Goal: Check status: Check status

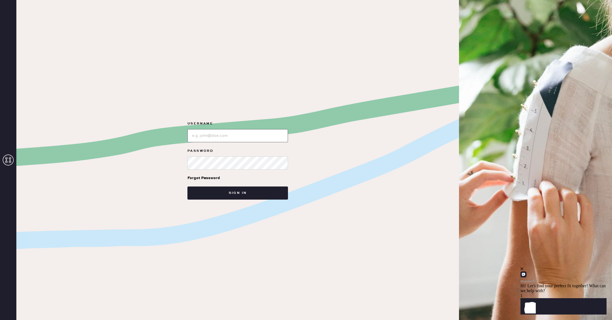
click at [239, 139] on input "loginName" at bounding box center [237, 135] width 101 height 13
type input "alpharetta"
click at [187, 187] on button "Sign in" at bounding box center [237, 193] width 101 height 13
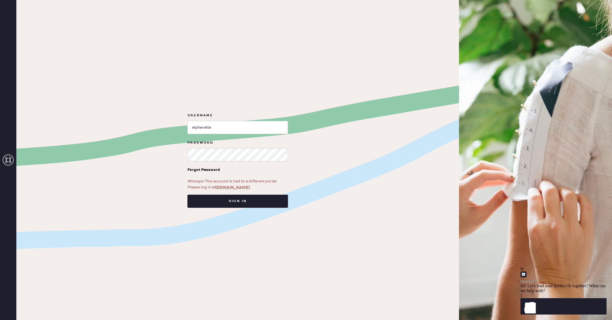
click at [240, 188] on link "[DOMAIN_NAME]" at bounding box center [232, 187] width 34 height 5
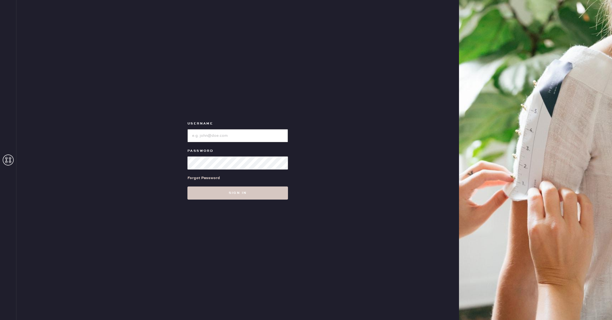
click at [229, 137] on input "loginName" at bounding box center [237, 135] width 101 height 13
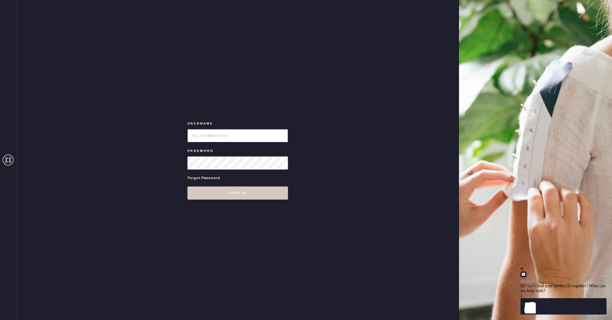
type input "alpharetta"
click at [187, 187] on button "Sign in" at bounding box center [237, 193] width 101 height 13
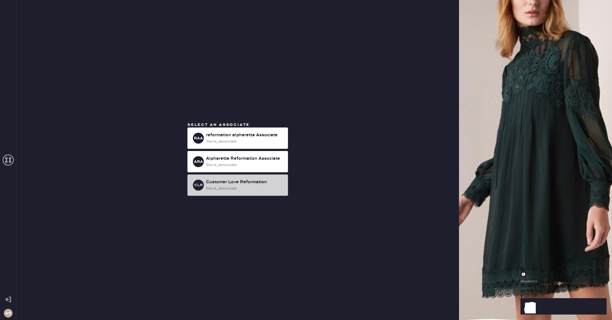
click at [258, 187] on div "store_associate" at bounding box center [245, 189] width 78 height 6
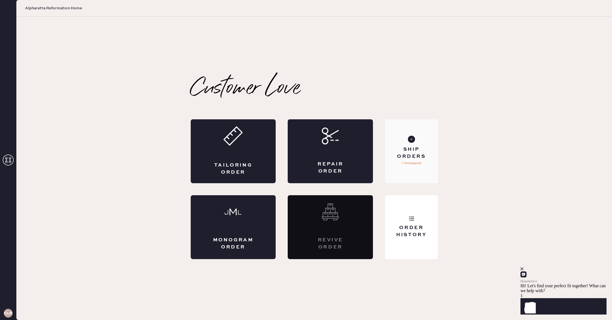
click at [419, 145] on div "Ship Orders 1 Unshipped" at bounding box center [411, 151] width 53 height 64
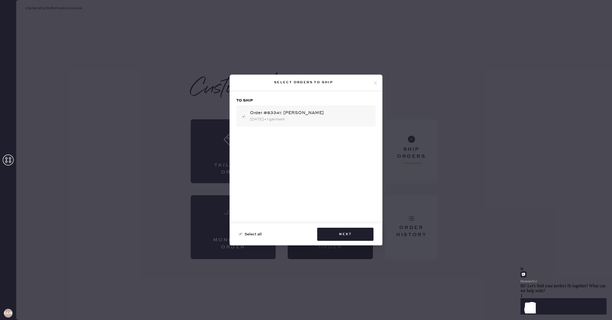
click at [305, 117] on div "10/06/2025 • 1 garment" at bounding box center [310, 119] width 121 height 6
checkbox input "false"
click at [305, 117] on div "10/06/2025 • 1 garment" at bounding box center [310, 119] width 121 height 6
checkbox input "true"
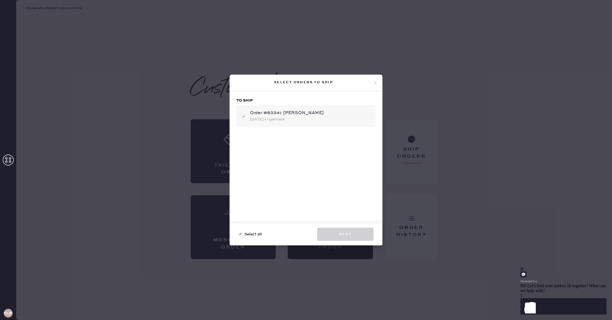
checkbox input "true"
click at [359, 231] on button "Next" at bounding box center [345, 234] width 56 height 13
